Goal: Navigation & Orientation: Find specific page/section

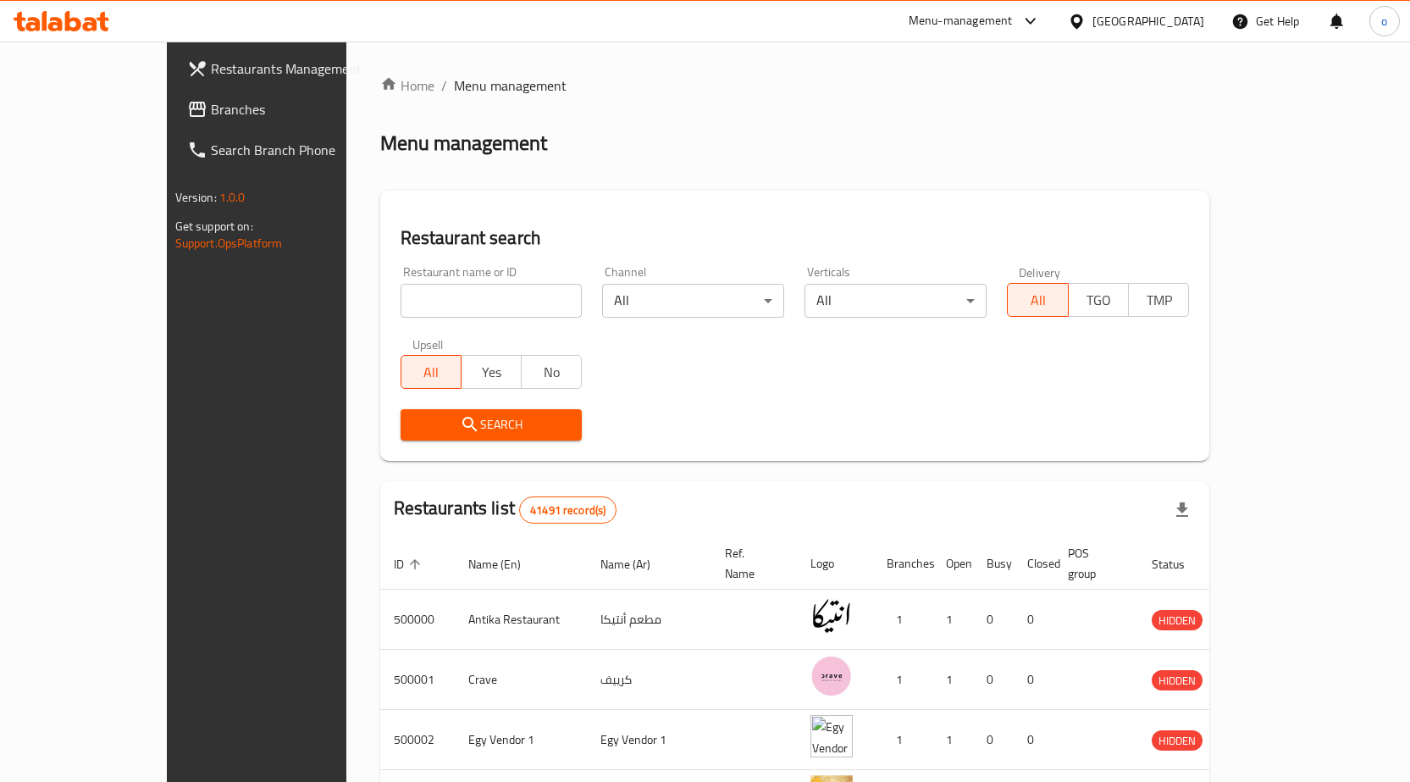
click at [793, 26] on icon at bounding box center [1077, 21] width 12 height 14
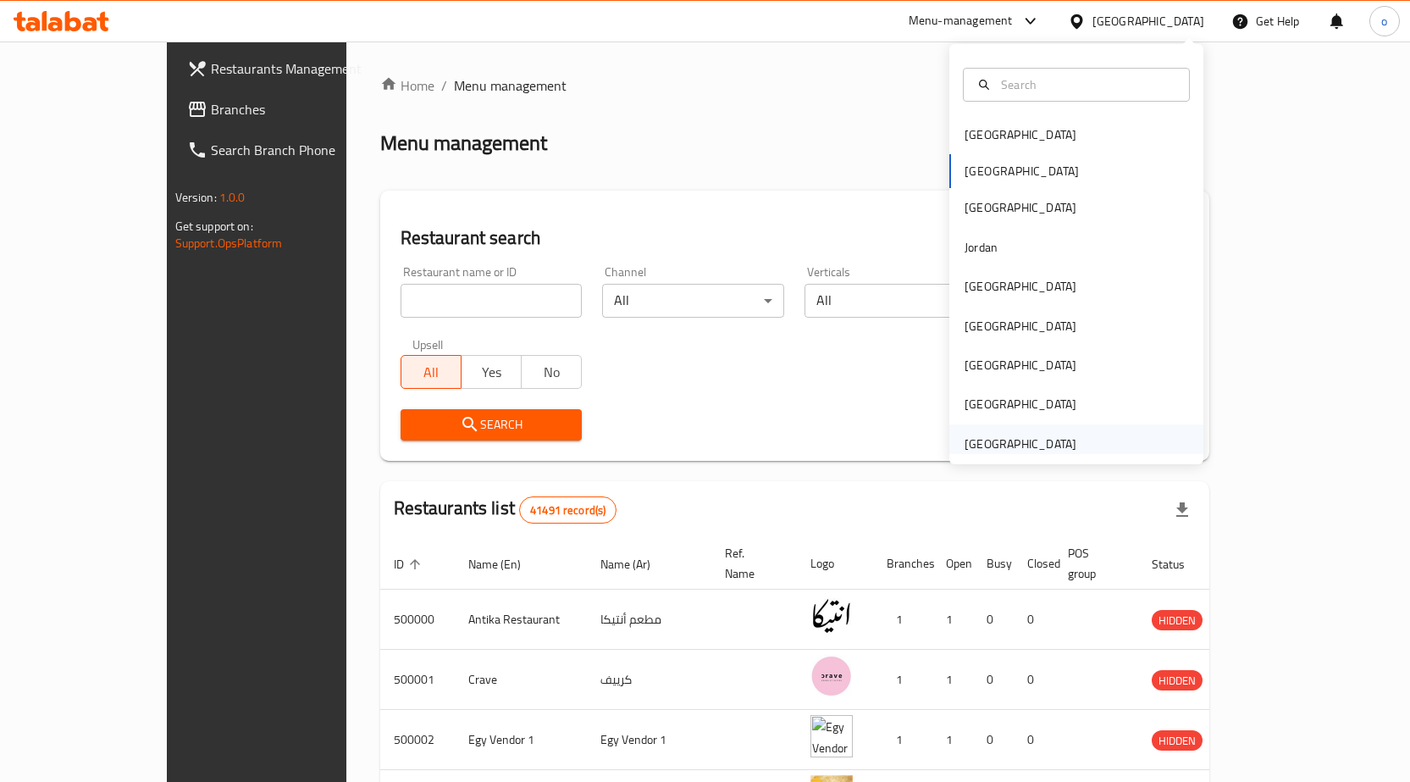
click at [793, 430] on div "[GEOGRAPHIC_DATA]" at bounding box center [1020, 443] width 139 height 39
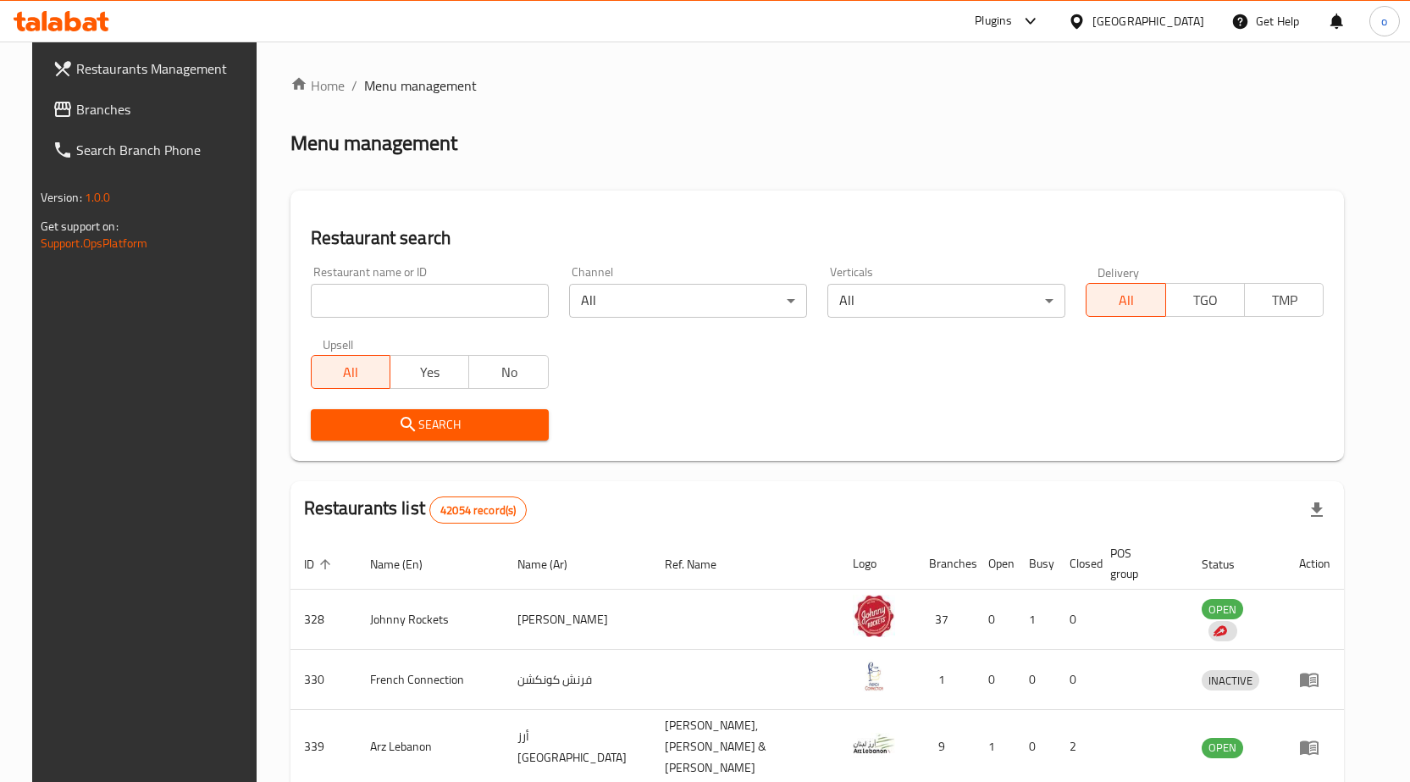
click at [76, 109] on span "Branches" at bounding box center [165, 109] width 178 height 20
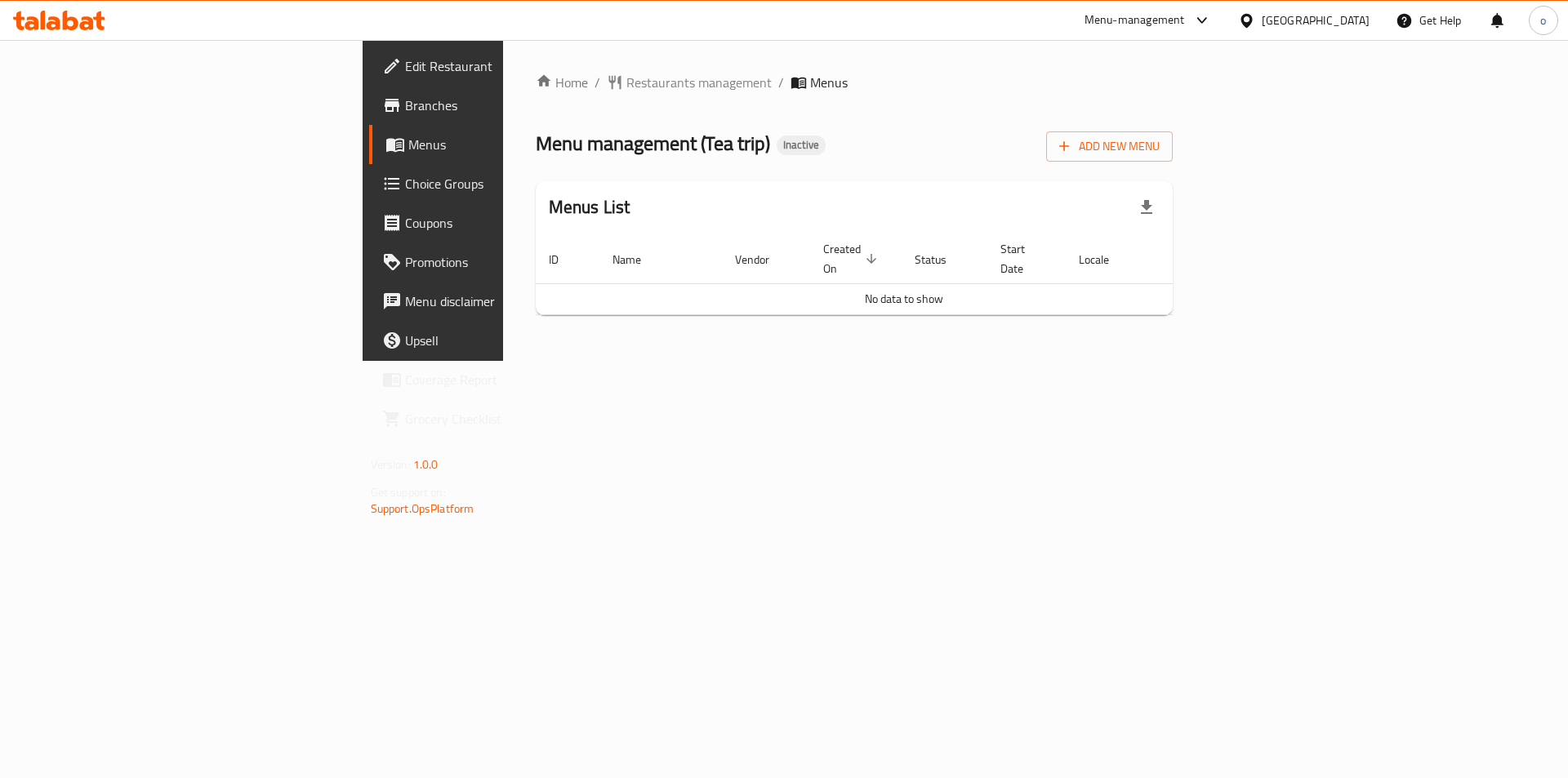
click at [405, 113] on span "Branches" at bounding box center [508, 105] width 206 height 19
